Goal: Task Accomplishment & Management: Manage account settings

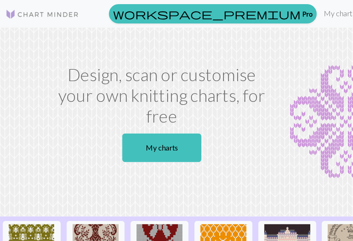
click at [129, 115] on link "My charts" at bounding box center [121, 110] width 59 height 21
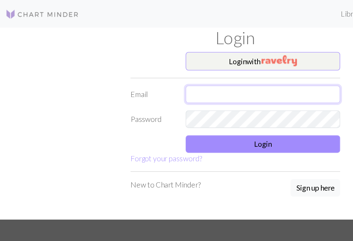
click at [224, 71] on input "text" at bounding box center [197, 70] width 116 height 13
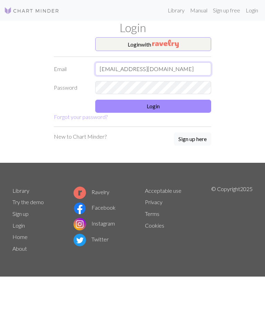
type input "maryacomtois@gmail.com"
click at [194, 105] on button "Login" at bounding box center [153, 106] width 116 height 13
click at [190, 106] on button "Login" at bounding box center [153, 106] width 116 height 13
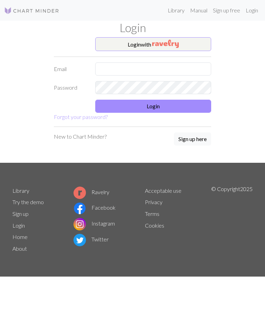
click at [118, 43] on button "Login with" at bounding box center [153, 44] width 116 height 14
click at [184, 44] on button "Login with" at bounding box center [153, 44] width 116 height 14
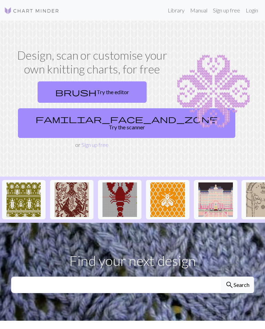
scroll to position [10, 0]
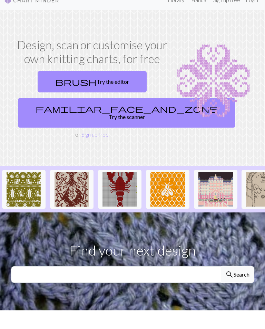
click at [123, 191] on img at bounding box center [119, 189] width 34 height 34
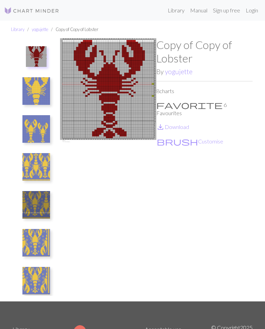
click at [37, 96] on img at bounding box center [36, 91] width 28 height 28
click at [252, 10] on link "Login" at bounding box center [252, 10] width 18 height 14
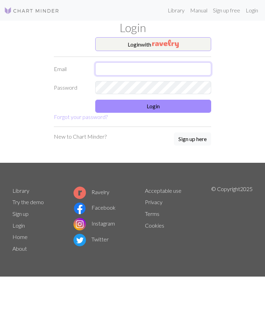
click at [161, 69] on input "text" at bounding box center [153, 68] width 116 height 13
type input "M"
type input "[EMAIL_ADDRESS][DOMAIN_NAME]"
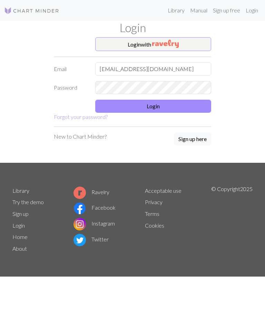
click at [182, 104] on button "Login" at bounding box center [153, 106] width 116 height 13
click at [179, 105] on button "Login" at bounding box center [153, 106] width 116 height 13
click at [180, 108] on button "Login" at bounding box center [153, 106] width 116 height 13
click at [193, 106] on button "Login" at bounding box center [153, 106] width 116 height 13
click at [192, 104] on button "Login" at bounding box center [153, 106] width 116 height 13
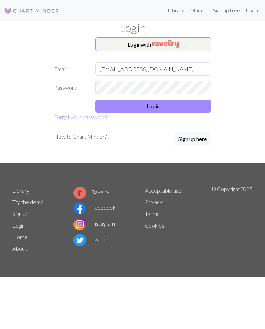
click at [190, 103] on button "Login" at bounding box center [153, 106] width 116 height 13
